Goal: Task Accomplishment & Management: Manage account settings

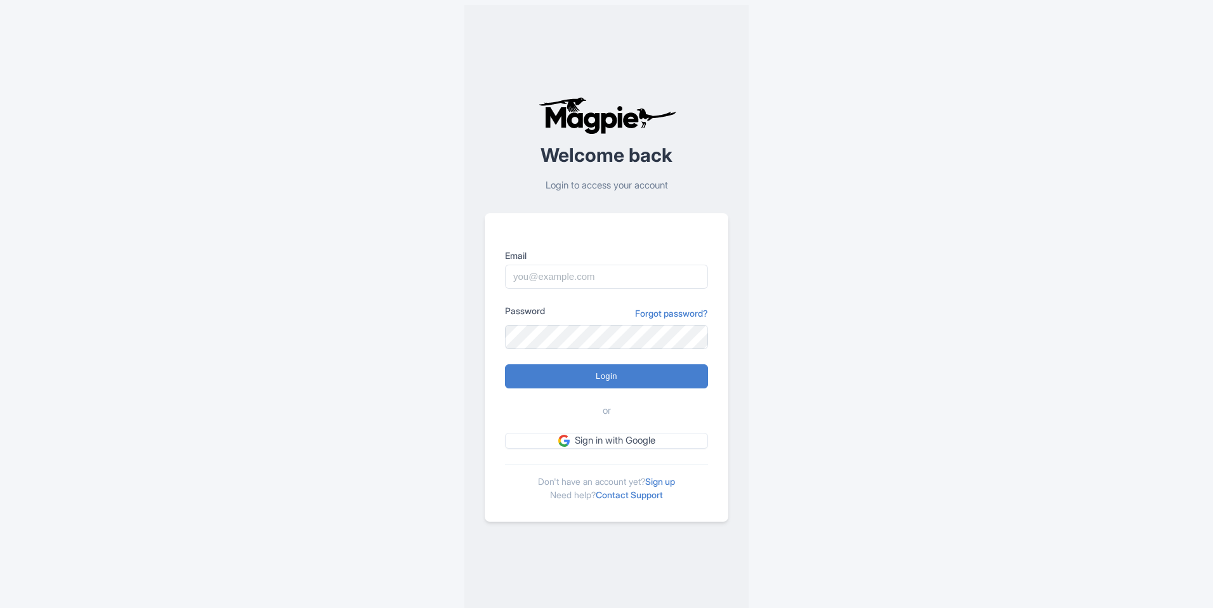
type input "info@goldencircledaytours.is"
click at [505, 364] on input "Login" at bounding box center [606, 376] width 203 height 24
type input "Logging in..."
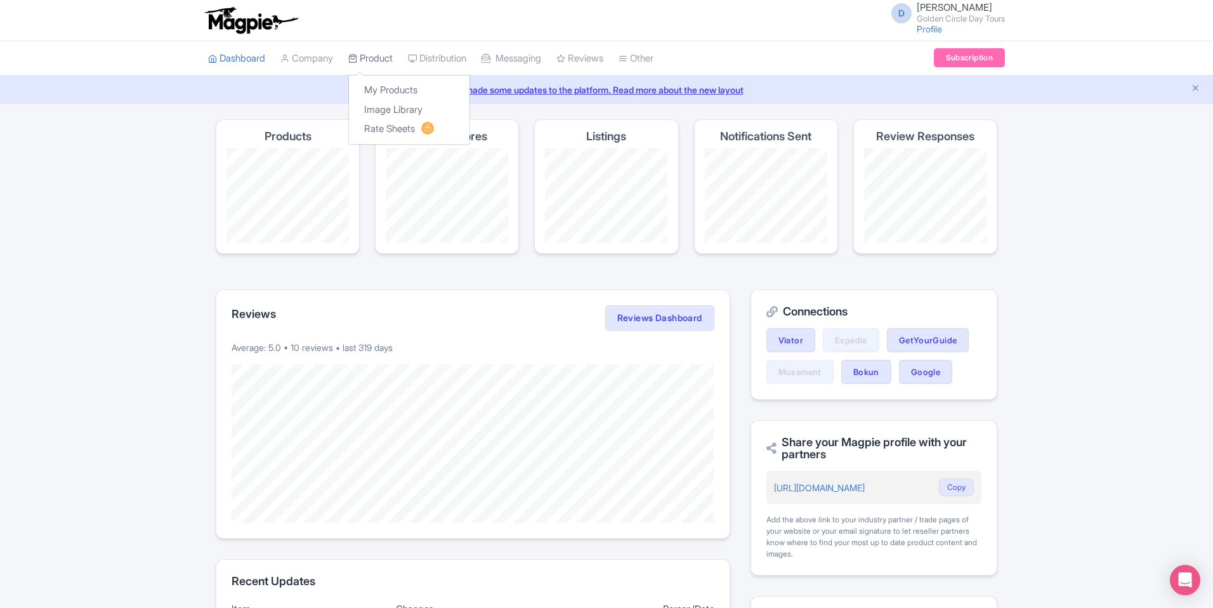
click at [382, 60] on link "Product" at bounding box center [370, 58] width 44 height 35
click at [382, 93] on link "My Products" at bounding box center [409, 91] width 120 height 20
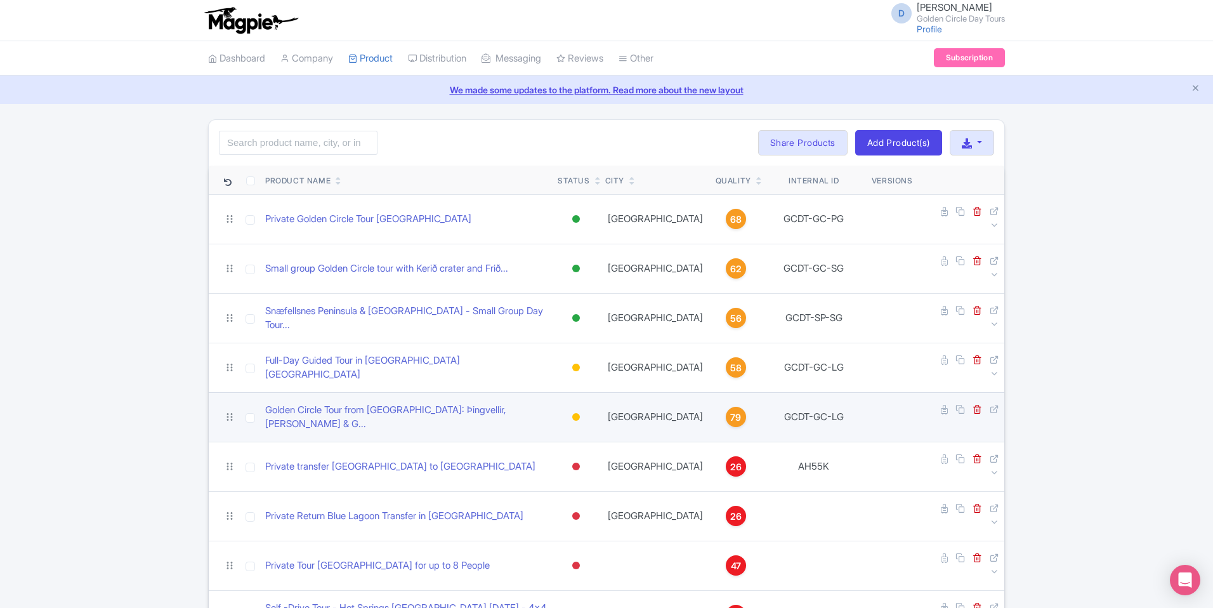
click at [741, 410] on span "79" at bounding box center [735, 417] width 11 height 14
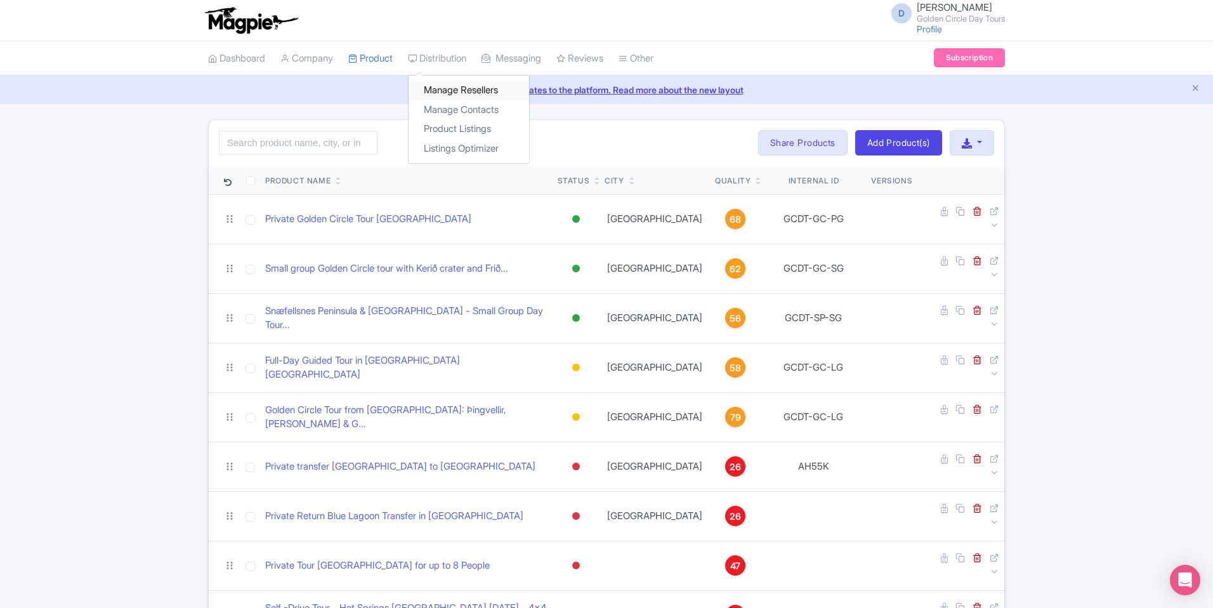
click at [456, 91] on link "Manage Resellers" at bounding box center [468, 91] width 120 height 20
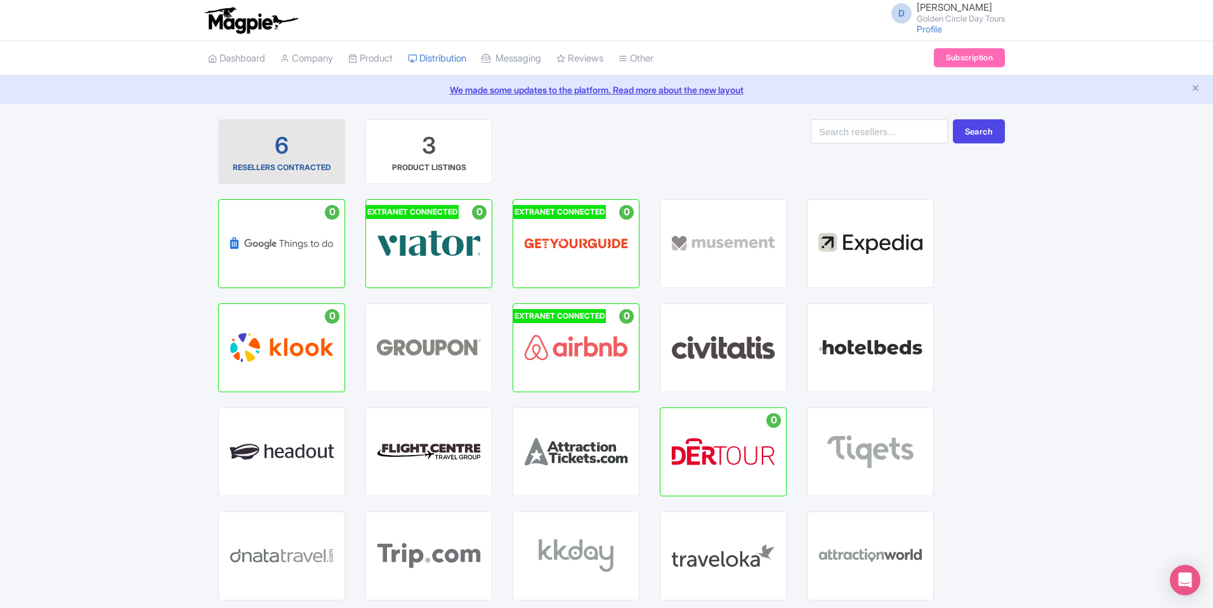
click at [294, 137] on div "6 RESELLERS CONTRACTED" at bounding box center [281, 151] width 105 height 43
click at [256, 143] on div "6 RESELLERS CONTRACTED" at bounding box center [281, 151] width 105 height 43
click at [608, 150] on div "6 RESELLERS CONTRACTED 3 PRODUCT LISTINGS" at bounding box center [447, 159] width 478 height 80
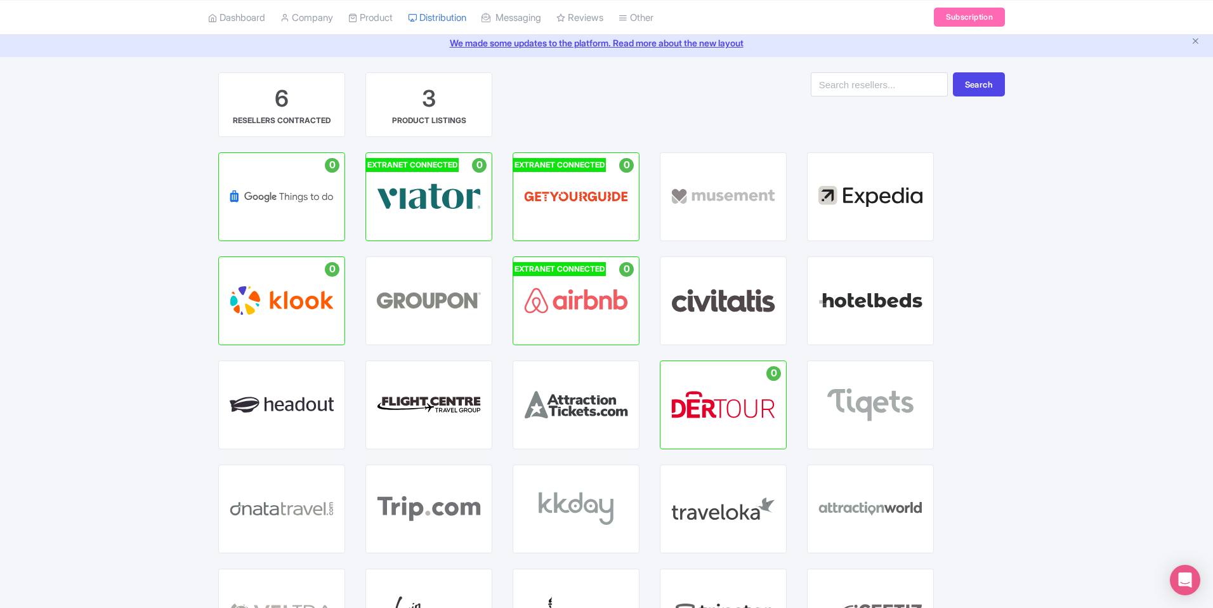
scroll to position [48, 0]
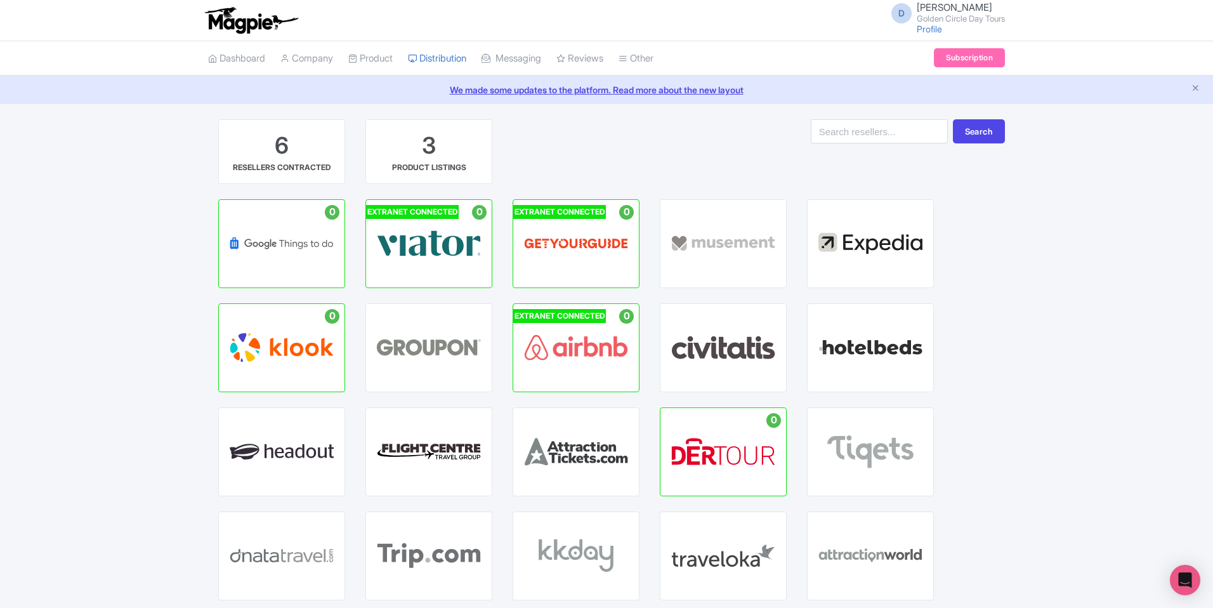
drag, startPoint x: 576, startPoint y: 171, endPoint x: 545, endPoint y: 152, distance: 37.0
click at [577, 169] on div "6 RESELLERS CONTRACTED 3 PRODUCT LISTINGS" at bounding box center [447, 159] width 478 height 80
